Goal: Task Accomplishment & Management: Manage account settings

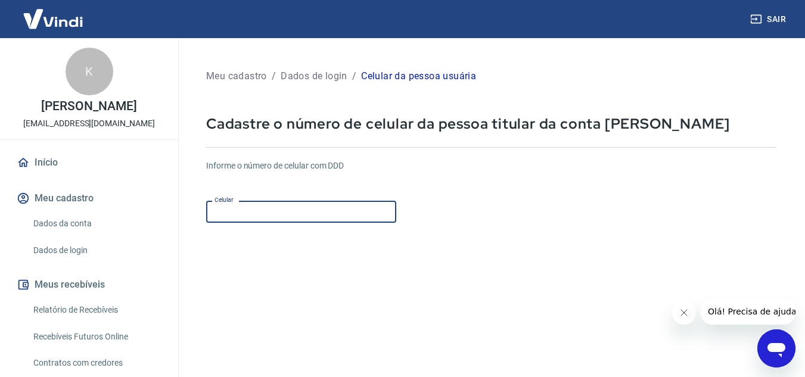
click at [286, 209] on input "Celular" at bounding box center [301, 212] width 190 height 22
type input "[PHONE_NUMBER]"
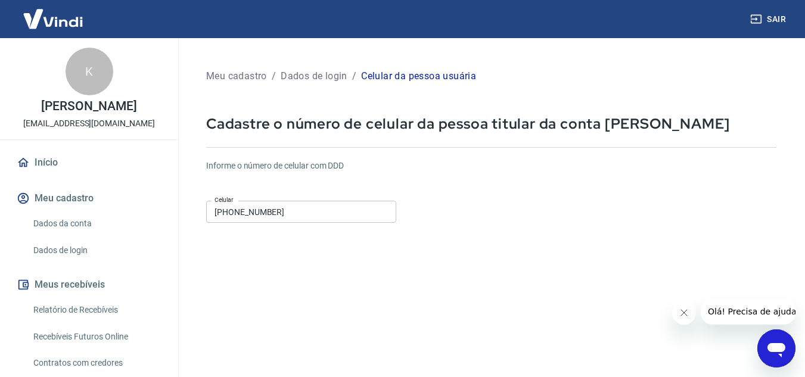
click at [606, 224] on div "Informe o número de celular com DDD Celular [PHONE_NUMBER] Celular" at bounding box center [491, 193] width 571 height 66
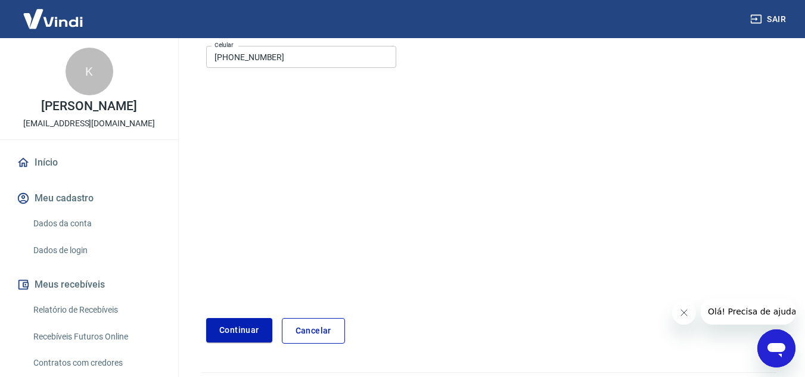
scroll to position [178, 0]
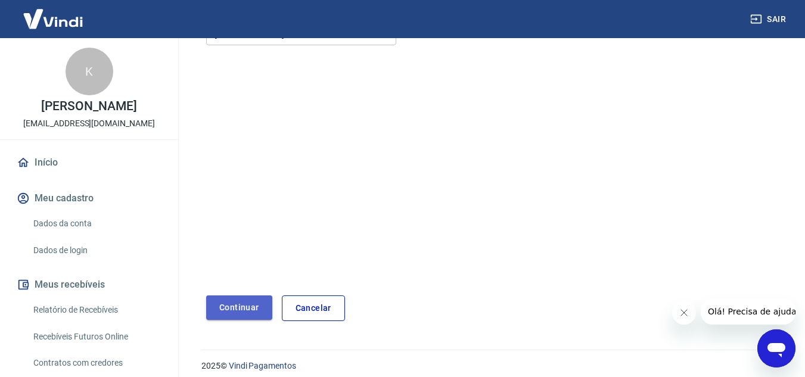
click at [224, 304] on button "Continuar" at bounding box center [239, 308] width 66 height 24
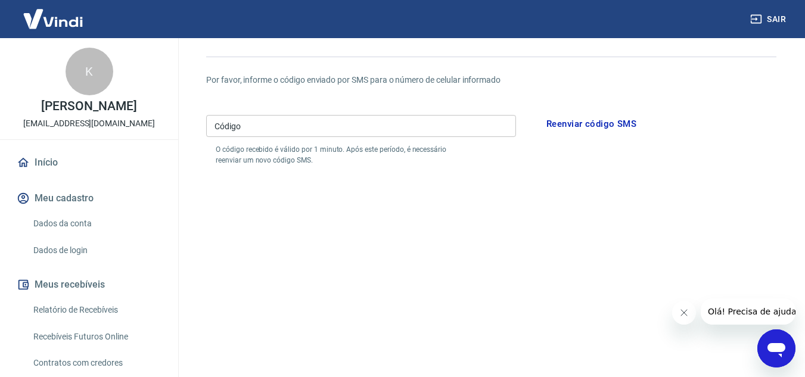
scroll to position [93, 0]
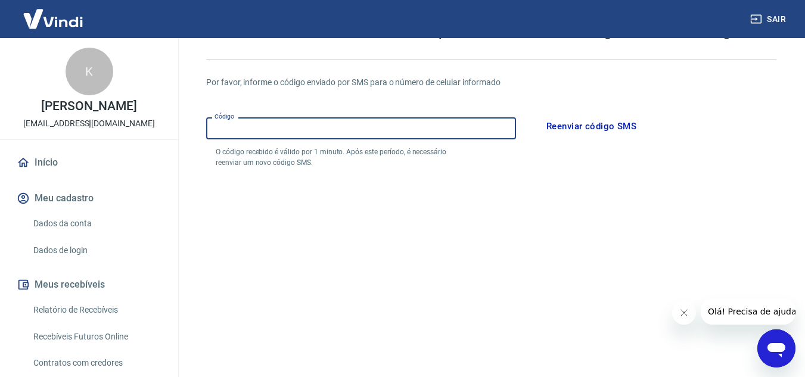
click at [322, 134] on input "Código" at bounding box center [361, 128] width 310 height 22
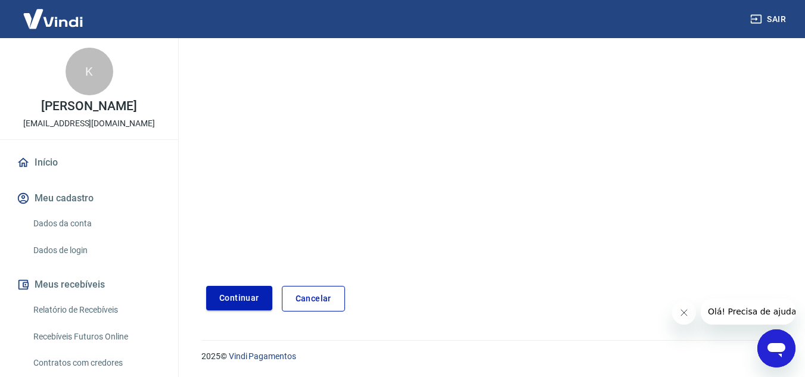
type input "984934"
click at [254, 290] on button "Continuar" at bounding box center [239, 298] width 66 height 24
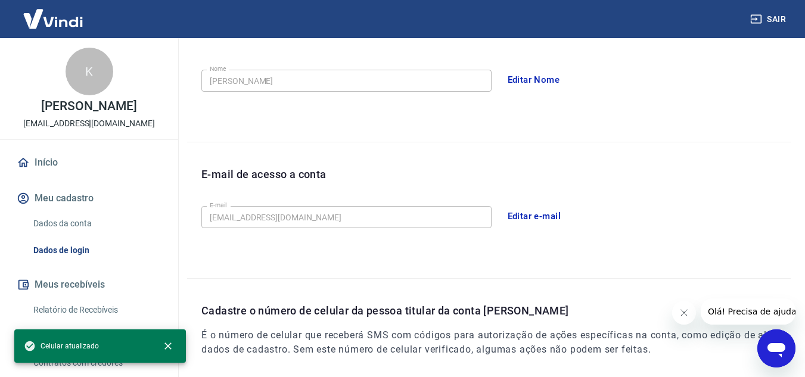
scroll to position [386, 0]
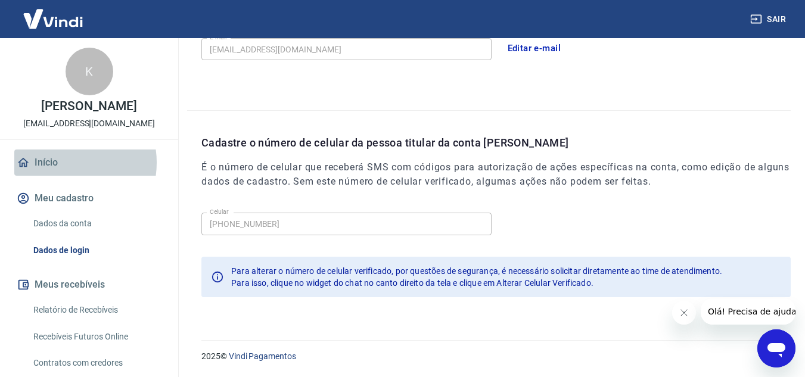
click at [63, 163] on link "Início" at bounding box center [89, 163] width 150 height 26
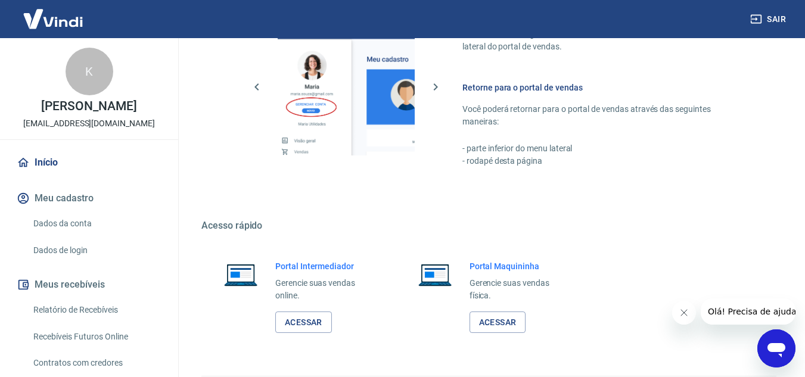
scroll to position [779, 0]
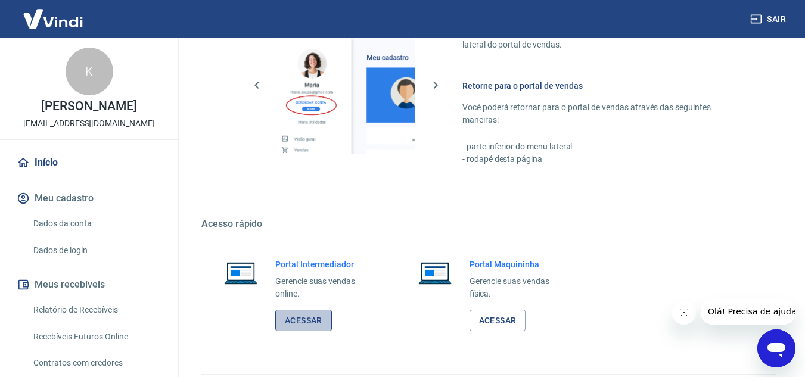
click at [302, 317] on link "Acessar" at bounding box center [303, 321] width 57 height 22
